Goal: Navigation & Orientation: Understand site structure

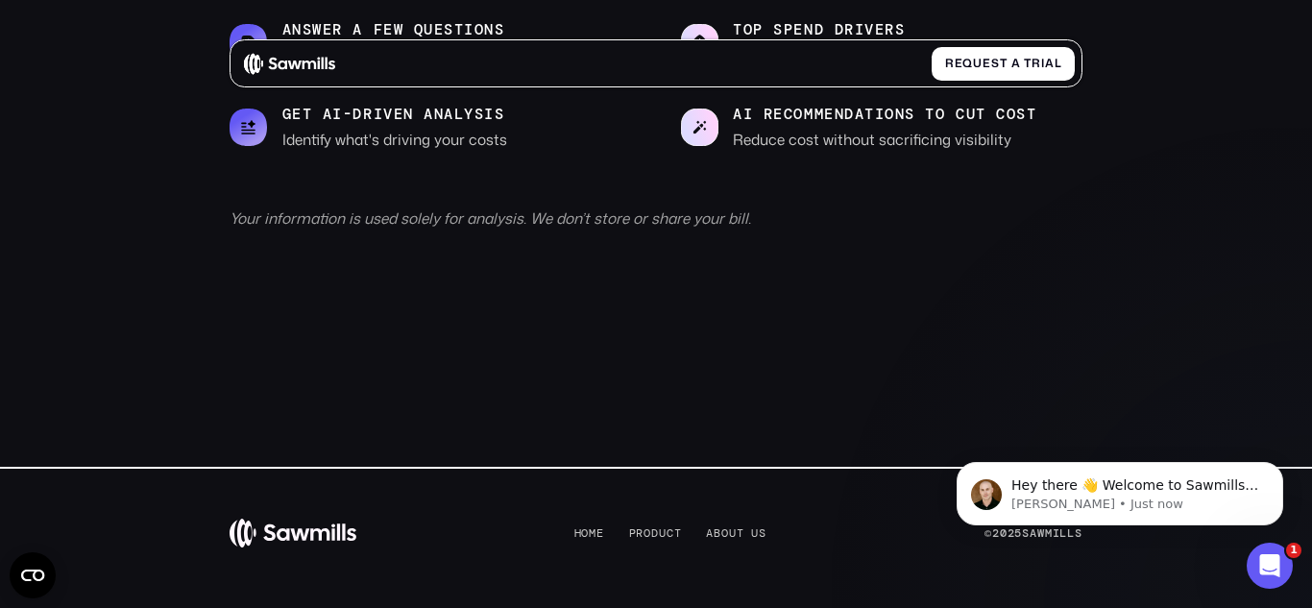
click at [317, 537] on img at bounding box center [293, 533] width 126 height 31
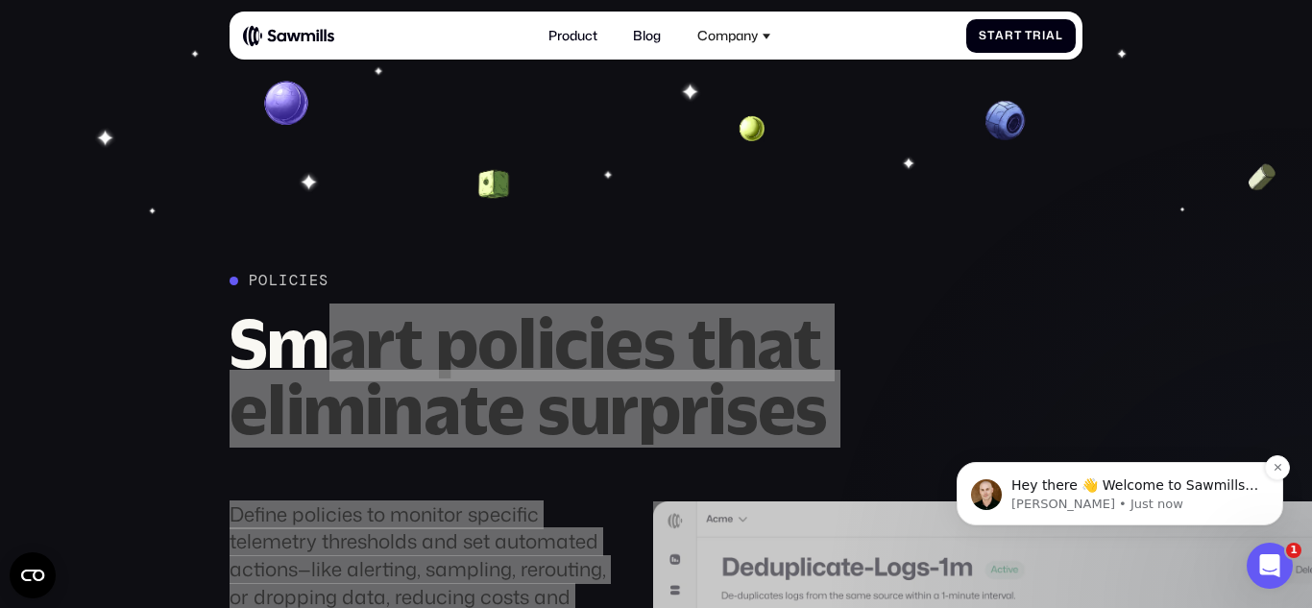
click at [981, 466] on div "Hey there 👋 Welcome to Sawmills. The smart telemetry management platform that s…" at bounding box center [1120, 493] width 327 height 63
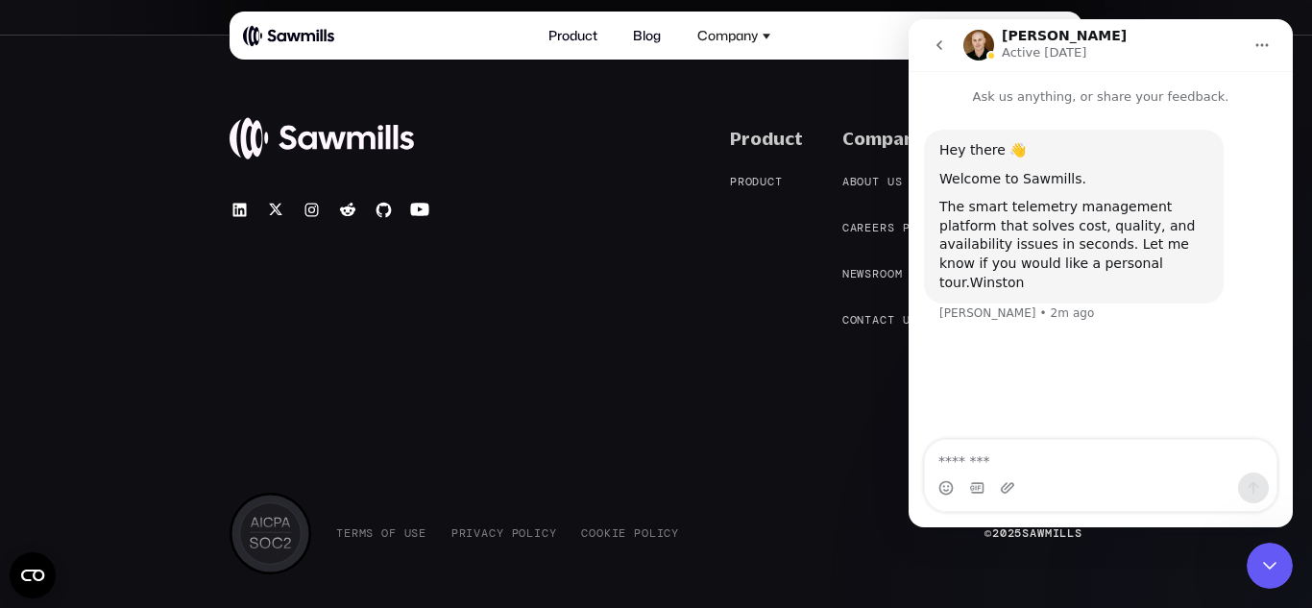
scroll to position [7508, 0]
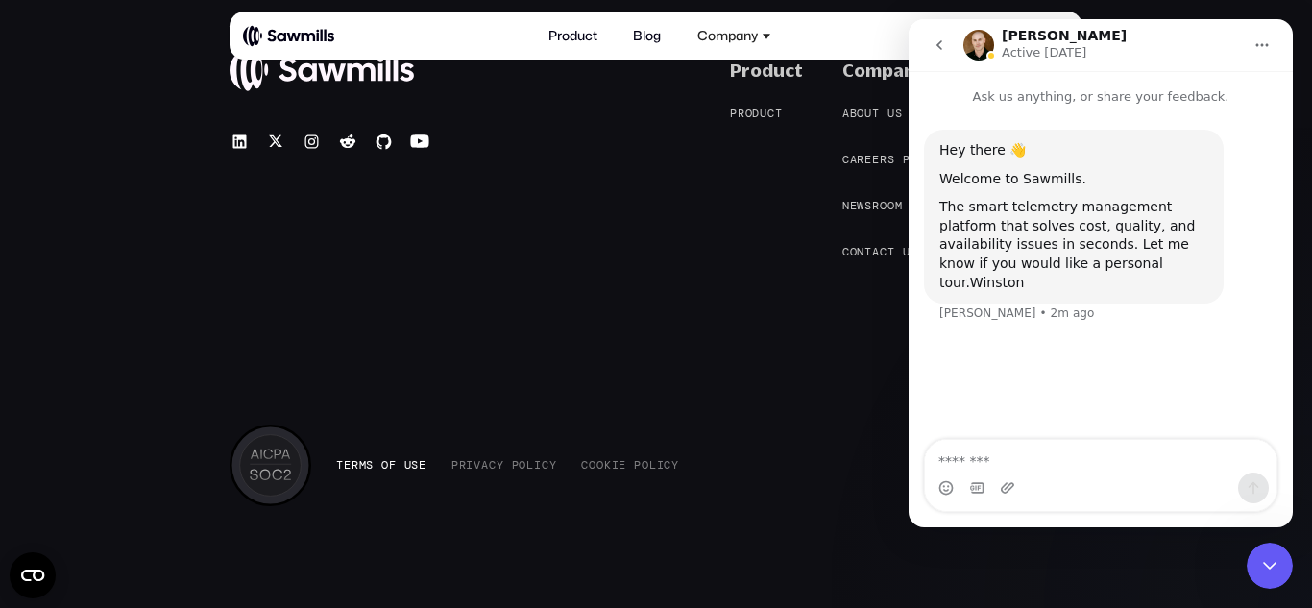
click at [405, 467] on span "U" at bounding box center [409, 464] width 8 height 13
